Goal: Information Seeking & Learning: Learn about a topic

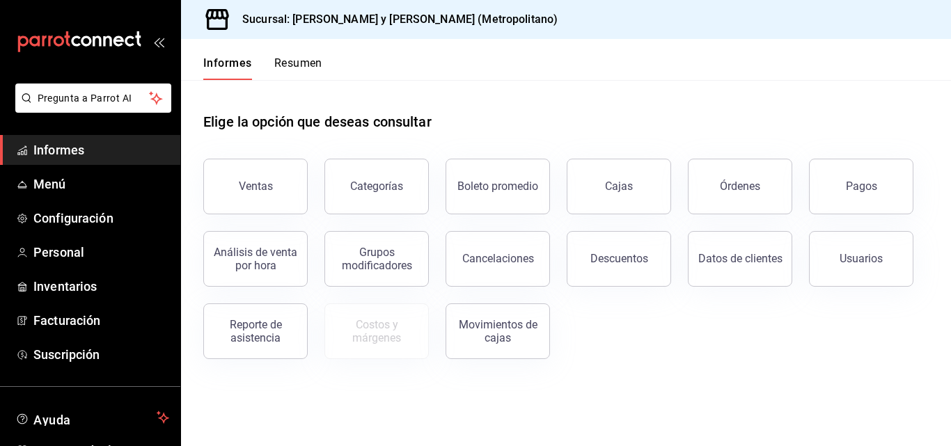
click at [470, 350] on div "Ventas Categorías Boleto promedio Cajas Órdenes Pagos Análisis de venta por hor…" at bounding box center [558, 250] width 742 height 217
click at [470, 188] on button "Pagos" at bounding box center [861, 187] width 104 height 56
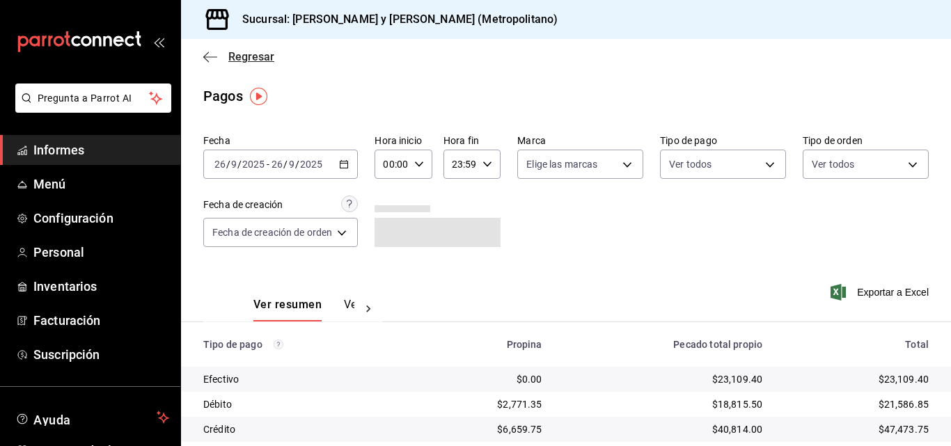
click at [214, 61] on icon "button" at bounding box center [210, 57] width 14 height 13
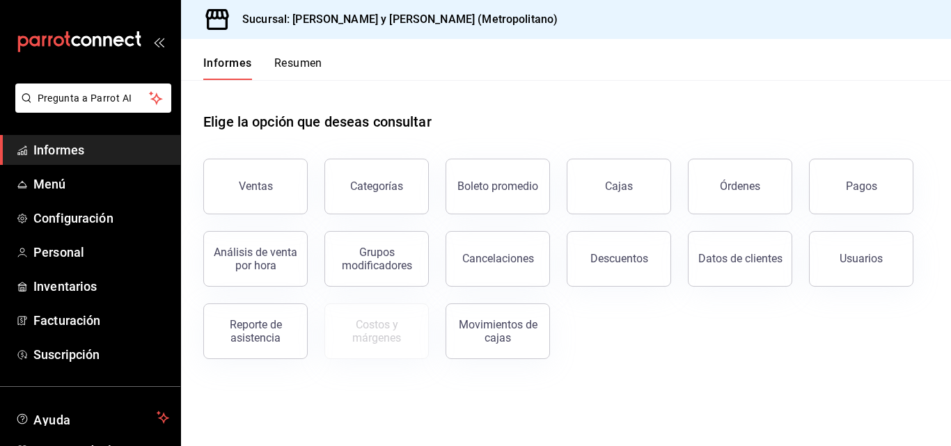
drag, startPoint x: 683, startPoint y: 292, endPoint x: 675, endPoint y: 290, distance: 8.8
click at [470, 293] on div "Ventas Categorías Boleto promedio Cajas Órdenes Pagos Análisis de venta por hor…" at bounding box center [558, 250] width 742 height 217
click at [470, 204] on link "Cajas" at bounding box center [619, 187] width 104 height 56
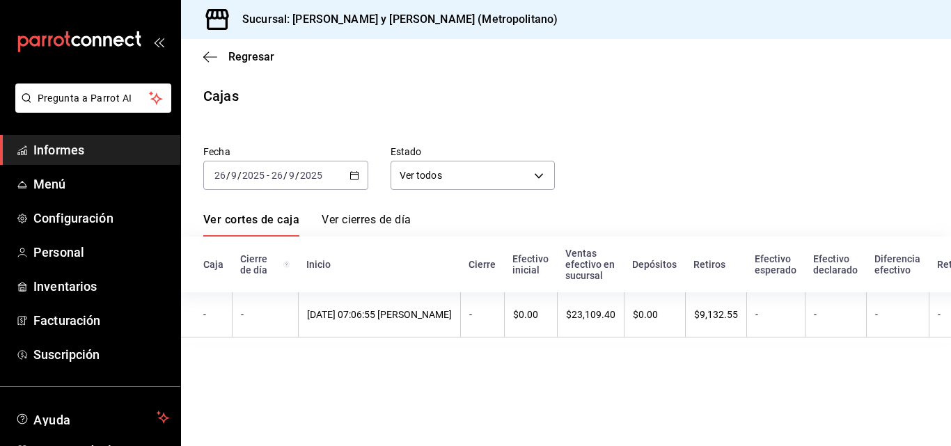
drag, startPoint x: 559, startPoint y: 354, endPoint x: 424, endPoint y: 356, distance: 135.0
click at [425, 356] on main "Regresar Cajas Fecha [DATE] [DATE] - [DATE] [DATE] Estado Ver todos ALL Ver cor…" at bounding box center [566, 242] width 770 height 407
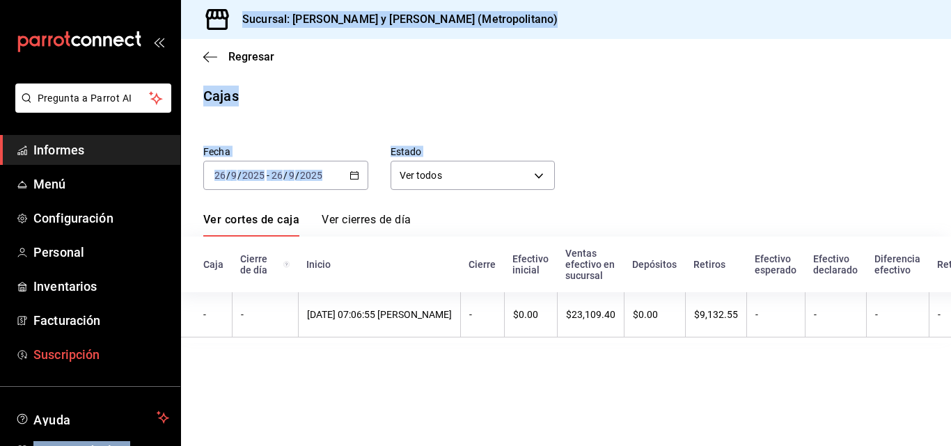
drag, startPoint x: 470, startPoint y: 342, endPoint x: 127, endPoint y: 346, distance: 342.4
click at [127, 346] on div "Pregunta a Parrot AI Informes Menú Configuración Personal Inventarios Facturaci…" at bounding box center [475, 223] width 951 height 446
click at [393, 366] on main "Regresar Cajas Fecha [DATE] [DATE] - [DATE] [DATE] Estado Ver todos ALL Ver cor…" at bounding box center [566, 242] width 770 height 407
click at [337, 369] on main "Regresar Cajas Fecha [DATE] [DATE] - [DATE] [DATE] Estado Ver todos ALL Ver cor…" at bounding box center [566, 242] width 770 height 407
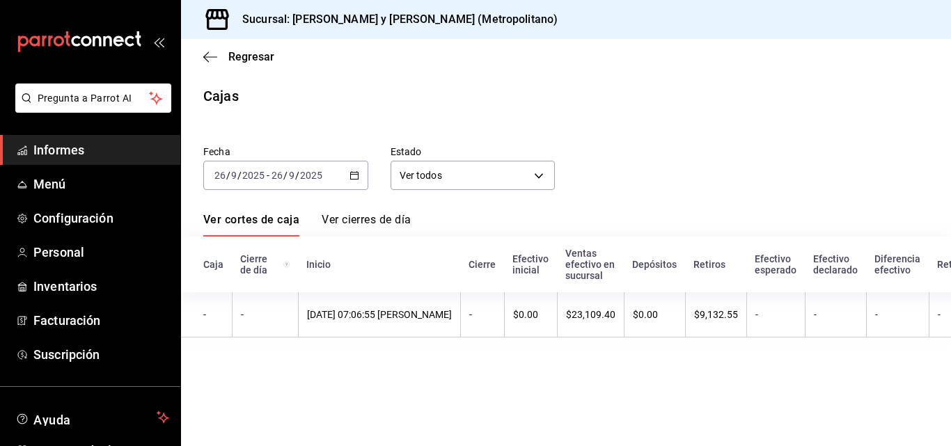
click at [365, 79] on main "Regresar Cajas Fecha [DATE] [DATE] - [DATE] [DATE] Estado Ver todos ALL Ver cor…" at bounding box center [566, 242] width 770 height 407
click at [217, 55] on span "Regresar" at bounding box center [238, 56] width 71 height 13
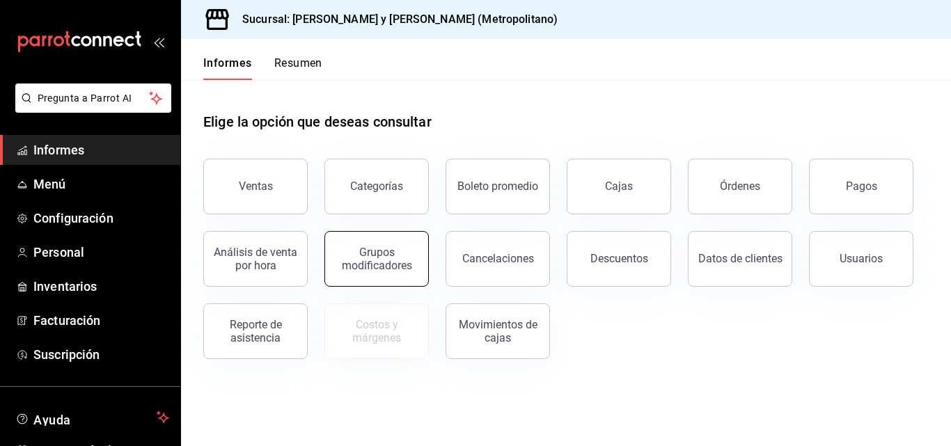
click at [349, 265] on font "Grupos modificadores" at bounding box center [377, 259] width 70 height 26
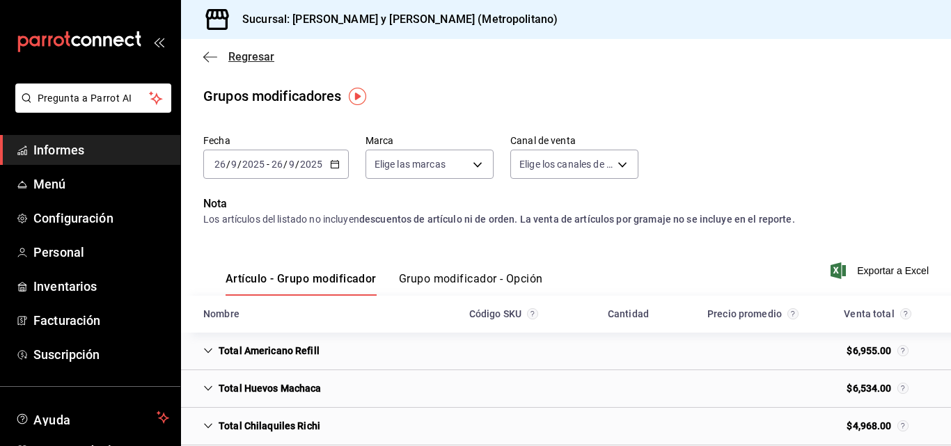
click at [209, 61] on icon "button" at bounding box center [210, 57] width 14 height 13
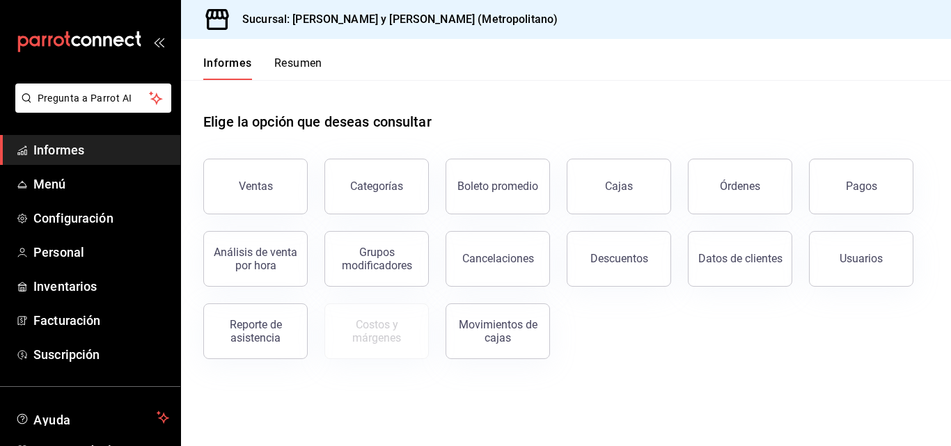
click at [470, 348] on div "Ventas Categorías Boleto promedio Cajas Órdenes Pagos Análisis de venta por hor…" at bounding box center [558, 250] width 742 height 217
click at [470, 252] on button "Usuarios" at bounding box center [861, 259] width 104 height 56
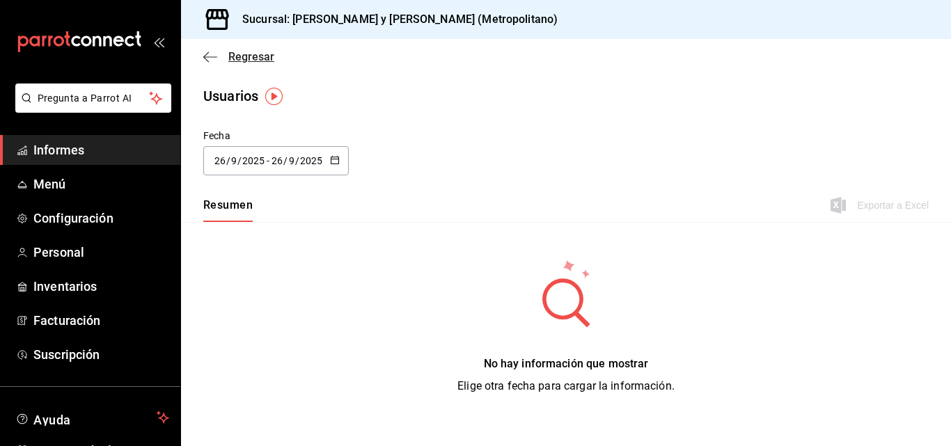
click at [212, 52] on icon "button" at bounding box center [210, 57] width 14 height 13
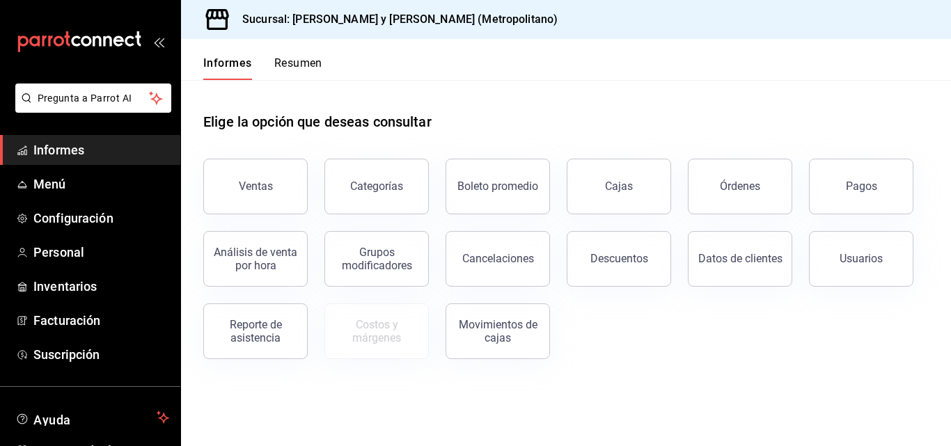
click at [470, 377] on div "Elige la opción que deseas consultar Ventas Categorías Boleto promedio Cajas Ór…" at bounding box center [566, 230] width 770 height 301
